Goal: Information Seeking & Learning: Compare options

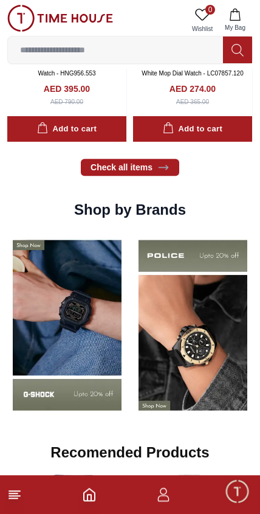
scroll to position [842, 0]
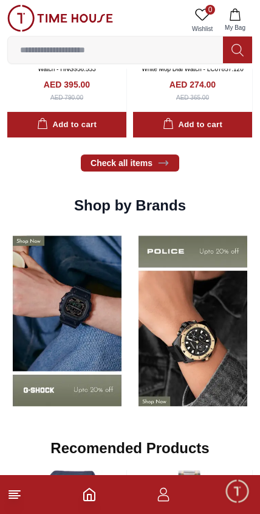
click at [88, 263] on img at bounding box center [67, 321] width 120 height 187
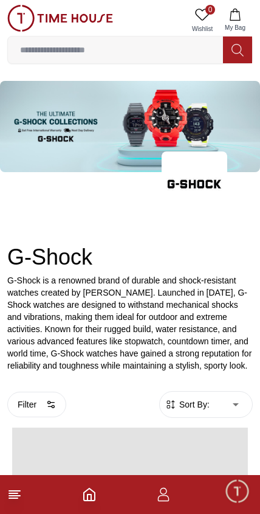
click at [85, 262] on h2 "G-Shock" at bounding box center [130, 257] width 246 height 24
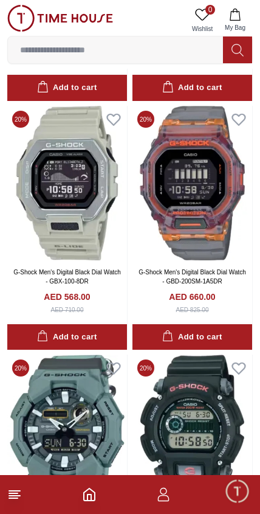
scroll to position [1824, 0]
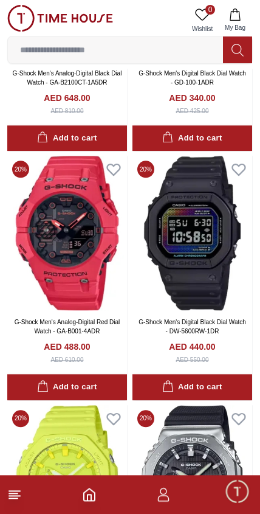
scroll to position [3266, 0]
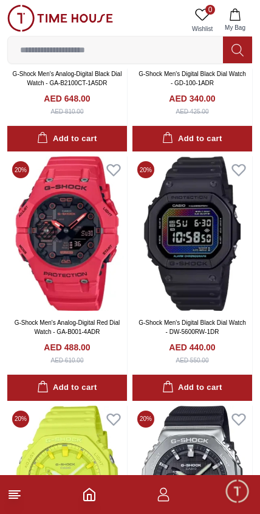
click at [70, 235] on img at bounding box center [67, 233] width 120 height 154
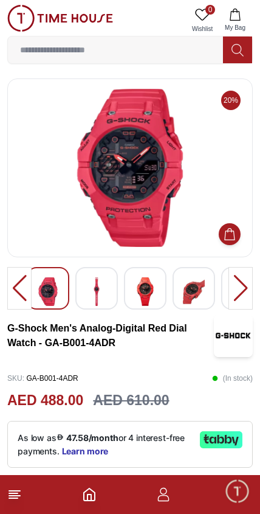
scroll to position [7, 0]
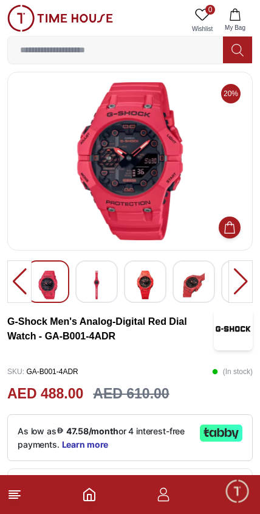
click at [91, 281] on img at bounding box center [97, 285] width 22 height 29
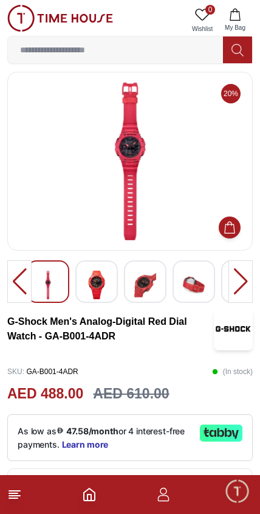
click at [100, 285] on img at bounding box center [97, 285] width 22 height 29
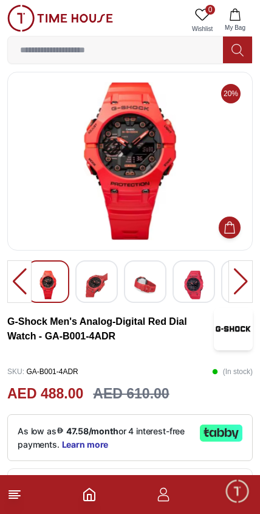
click at [149, 290] on img at bounding box center [145, 285] width 22 height 29
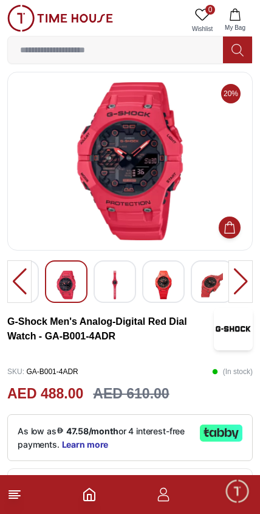
click at [184, 279] on div at bounding box center [163, 281] width 43 height 43
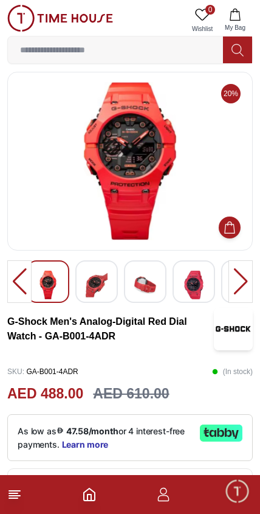
click at [136, 280] on img at bounding box center [145, 285] width 22 height 29
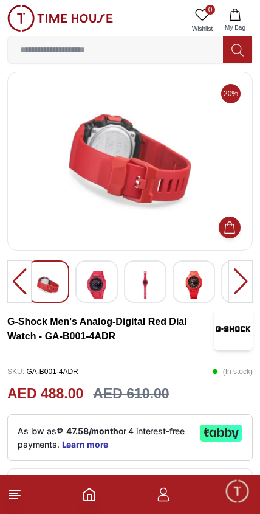
click at [105, 274] on img at bounding box center [97, 285] width 22 height 29
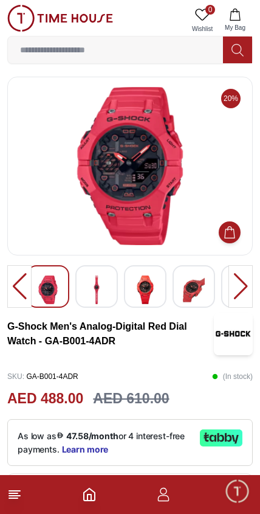
scroll to position [0, 0]
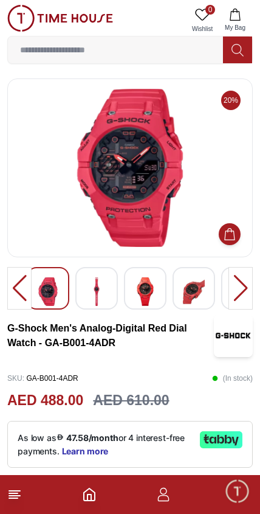
click at [50, 13] on img at bounding box center [60, 18] width 106 height 27
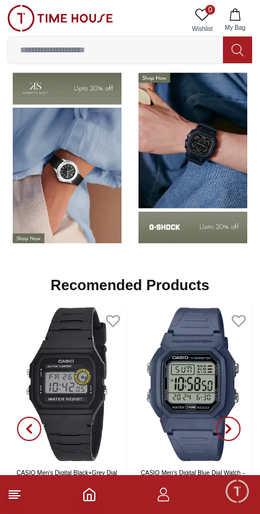
scroll to position [1006, 0]
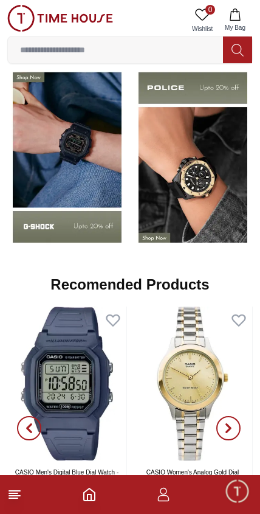
click at [88, 150] on img at bounding box center [67, 157] width 120 height 187
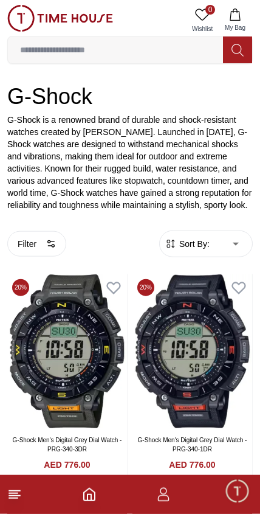
scroll to position [161, 0]
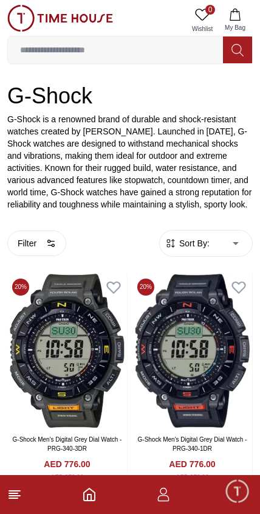
click at [203, 246] on span "Sort By:" at bounding box center [193, 243] width 33 height 12
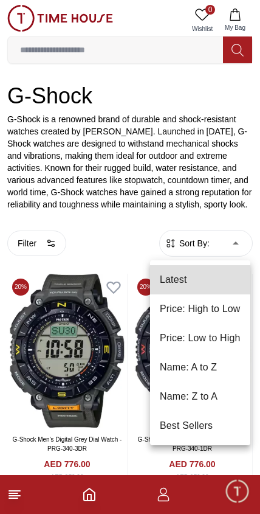
click at [201, 339] on li "Price: Low to High" at bounding box center [200, 338] width 100 height 29
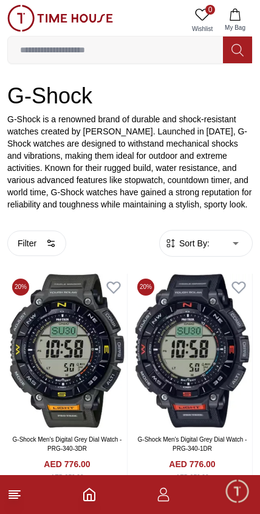
type input "*"
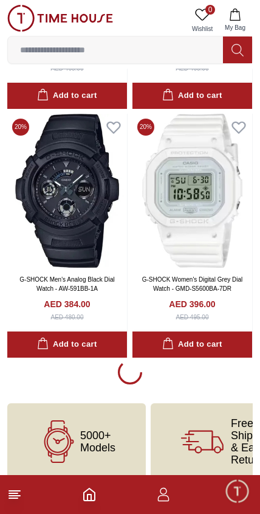
scroll to position [2562, 0]
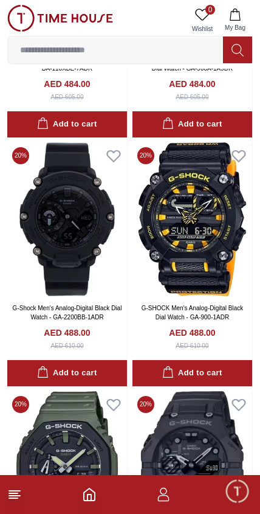
scroll to position [7015, 0]
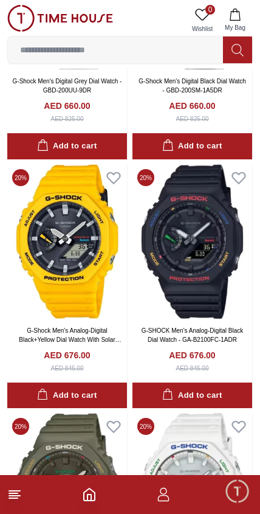
scroll to position [10976, 0]
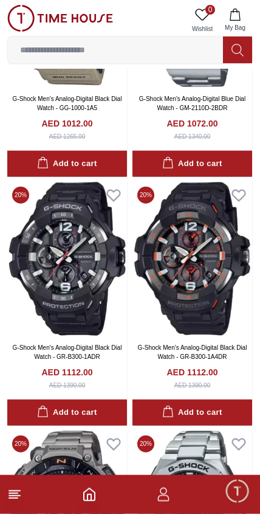
scroll to position [13697, 0]
